Goal: Use online tool/utility: Utilize a website feature to perform a specific function

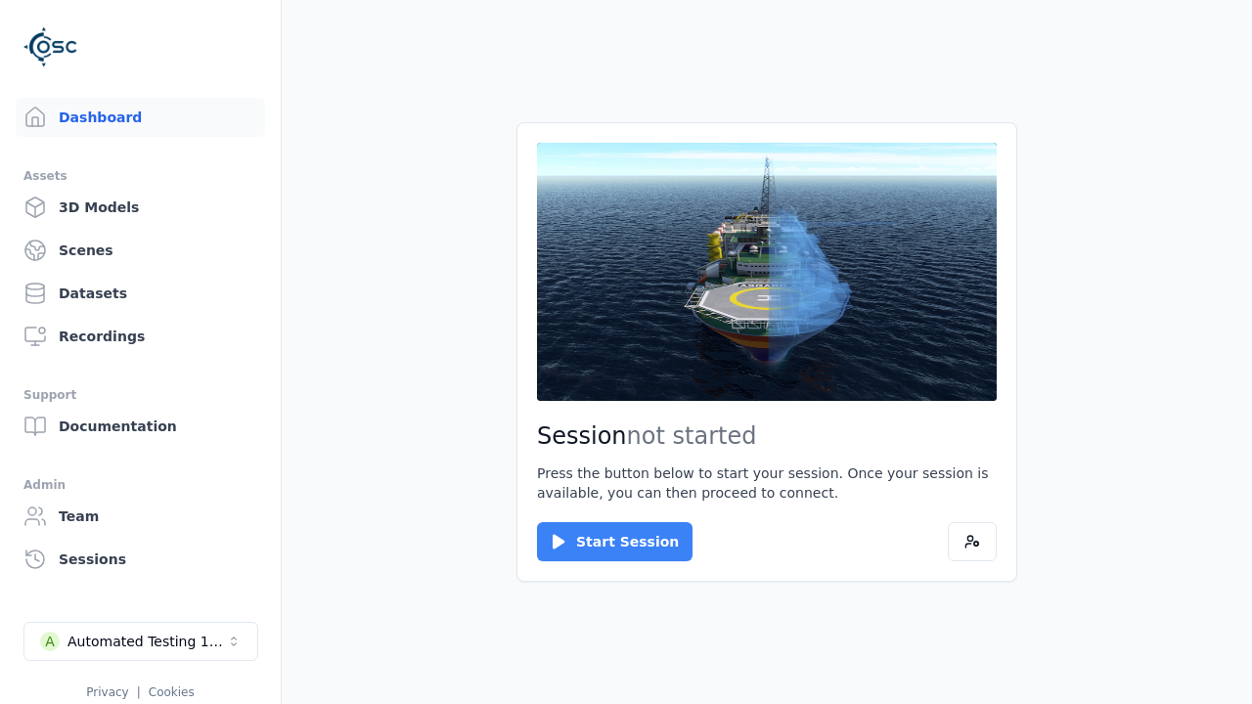
click at [603, 542] on button "Start Session" at bounding box center [615, 541] width 156 height 39
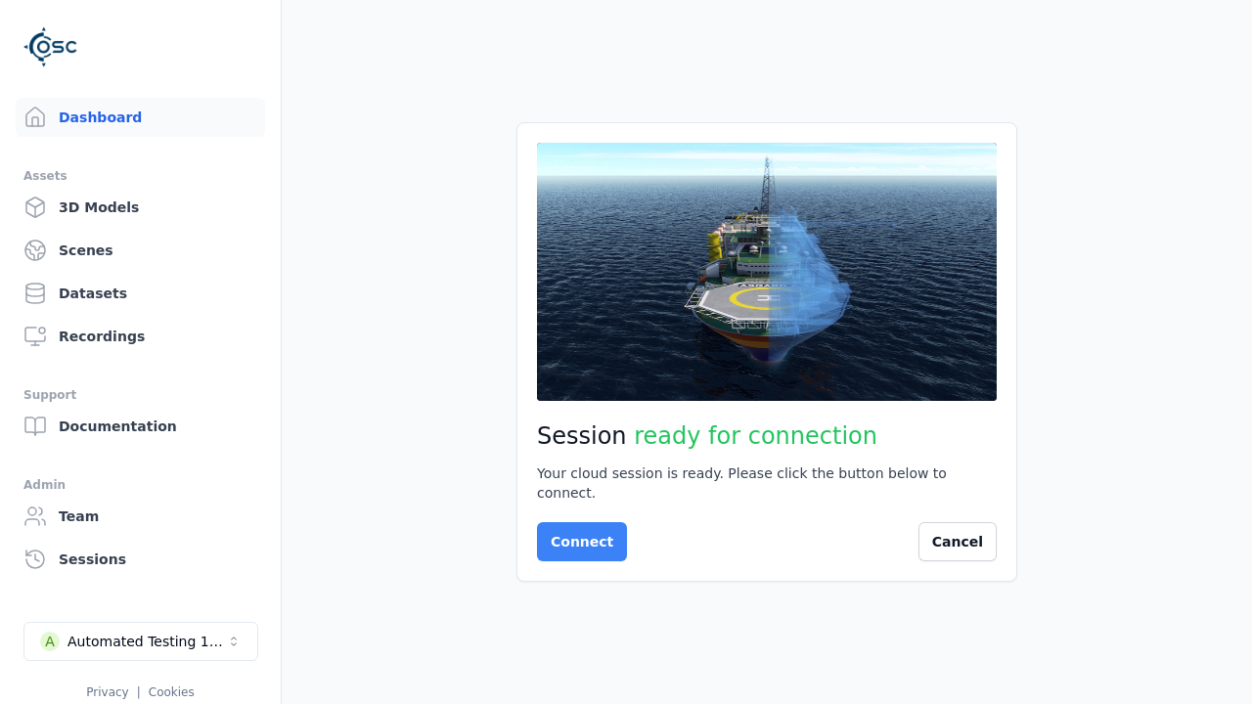
click at [576, 532] on button "Connect" at bounding box center [582, 541] width 90 height 39
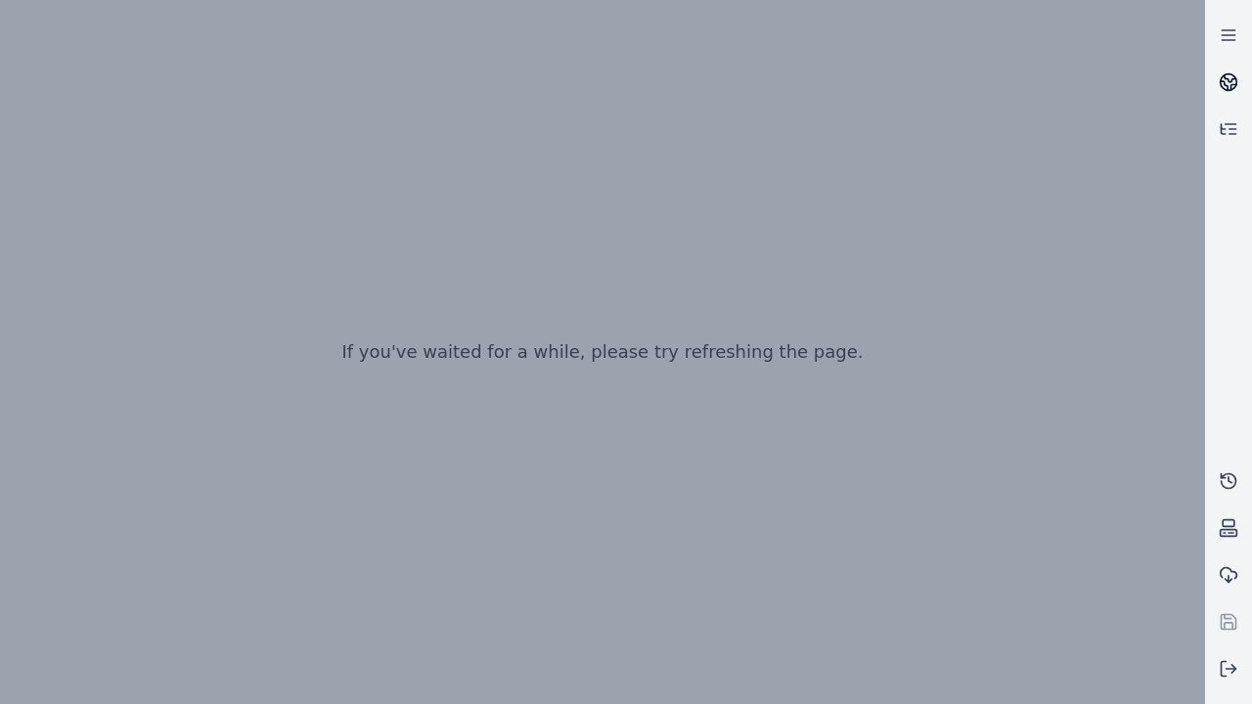
click at [1229, 82] on icon at bounding box center [1231, 78] width 12 height 7
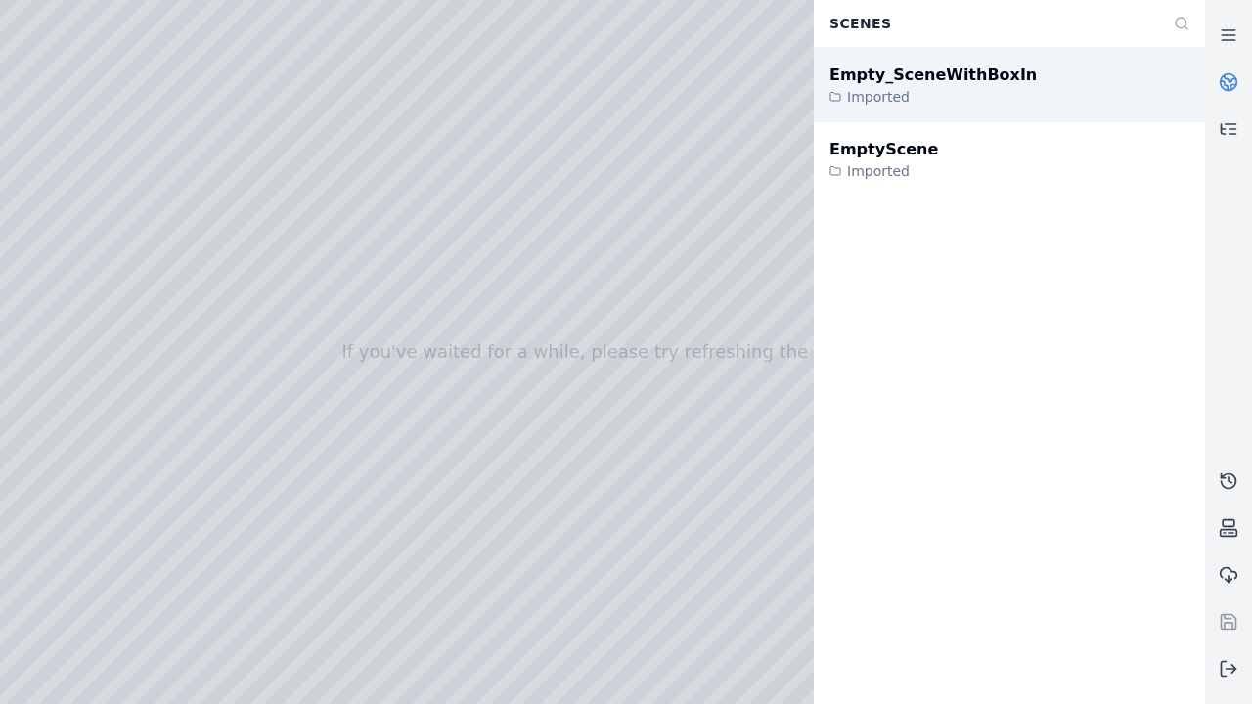
click at [913, 75] on div "Empty_SceneWithBoxIn" at bounding box center [933, 75] width 207 height 23
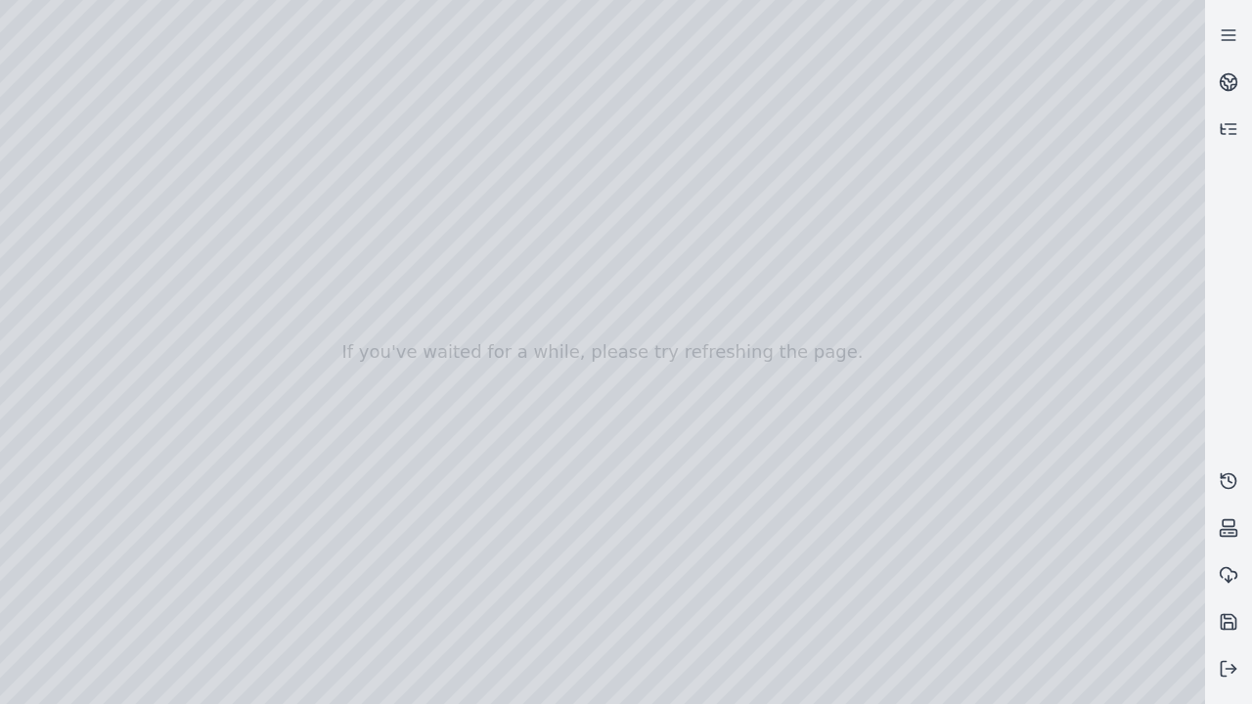
click at [1156, 691] on div at bounding box center [602, 352] width 1205 height 704
click at [1044, 548] on div at bounding box center [602, 352] width 1205 height 704
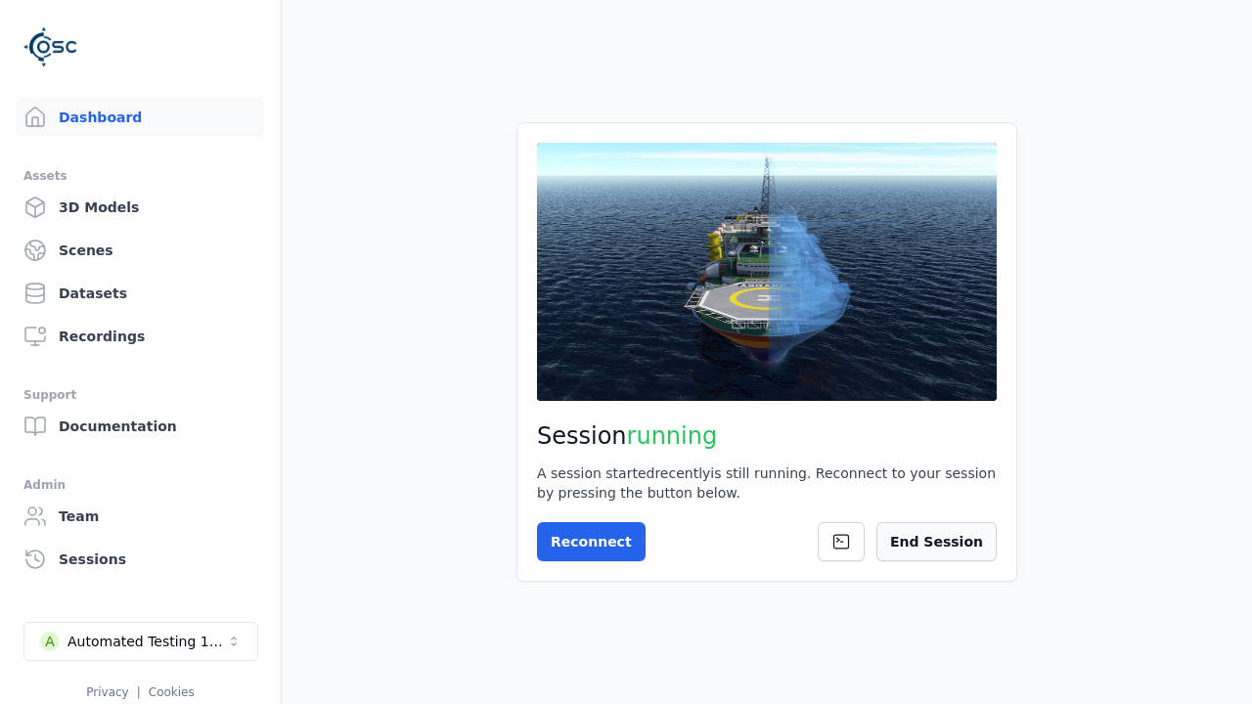
click at [946, 542] on button "End Session" at bounding box center [937, 541] width 120 height 39
